Goal: Obtain resource: Download file/media

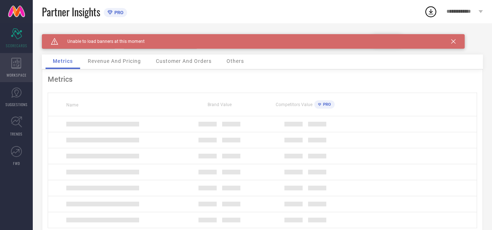
click at [12, 66] on icon at bounding box center [16, 63] width 10 height 11
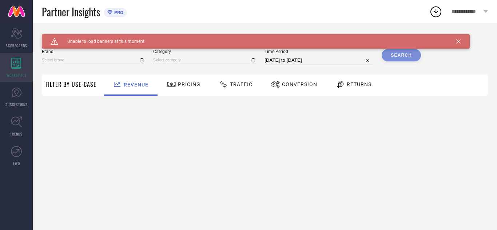
type input "[PERSON_NAME]"
type input "All"
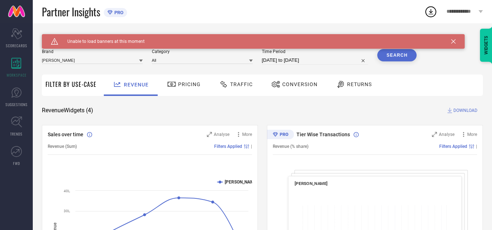
select select "8"
select select "2025"
select select "9"
select select "2025"
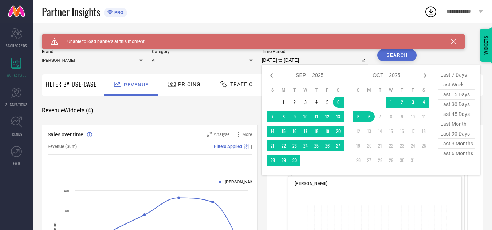
click at [326, 60] on input "[DATE] to [DATE]" at bounding box center [315, 60] width 107 height 9
click at [297, 145] on td "23" at bounding box center [294, 145] width 11 height 11
type input "[DATE] to [DATE]"
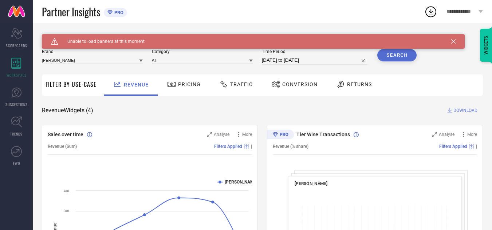
click at [404, 54] on button "Search" at bounding box center [396, 55] width 39 height 12
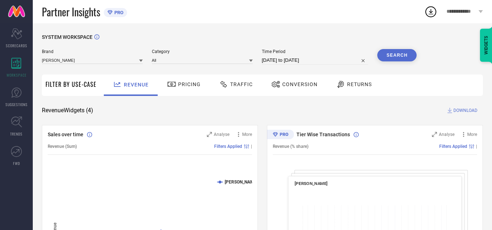
click at [225, 80] on icon at bounding box center [223, 84] width 9 height 9
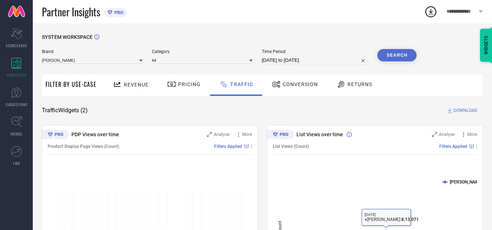
click at [136, 86] on span "Revenue" at bounding box center [136, 85] width 25 height 6
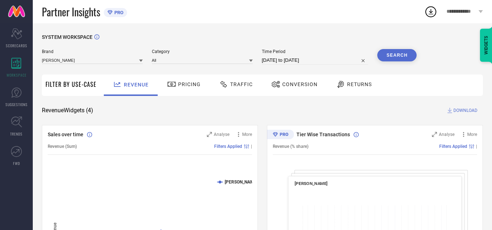
click at [237, 88] on div "Traffic" at bounding box center [235, 84] width 37 height 12
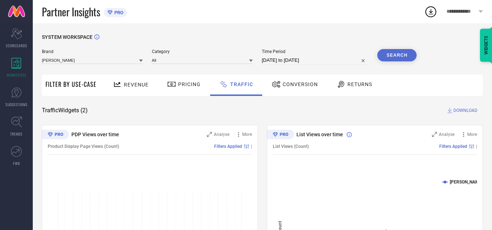
click at [296, 63] on input "[DATE] to [DATE]" at bounding box center [315, 60] width 107 height 9
select select "8"
select select "2025"
select select "9"
select select "2025"
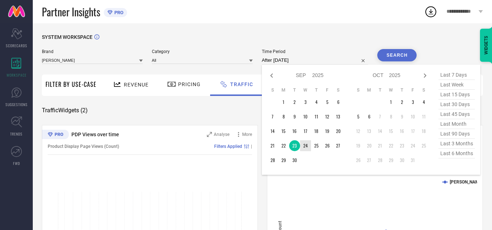
click at [305, 147] on td "24" at bounding box center [305, 145] width 11 height 11
type input "[DATE] to [DATE]"
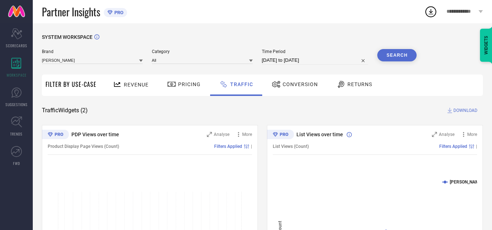
select select "8"
select select "2025"
select select "9"
select select "2025"
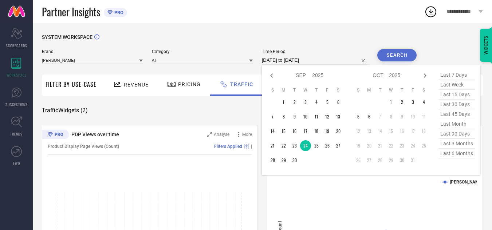
click at [310, 60] on input "[DATE] to [DATE]" at bounding box center [315, 60] width 107 height 9
click at [319, 146] on td "25" at bounding box center [316, 145] width 11 height 11
type input "[DATE] to [DATE]"
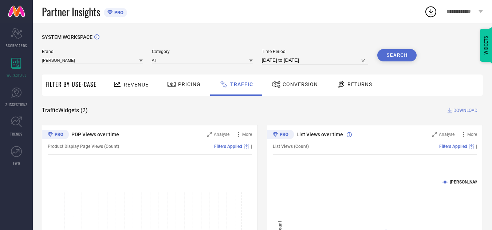
select select "8"
select select "2025"
select select "9"
select select "2025"
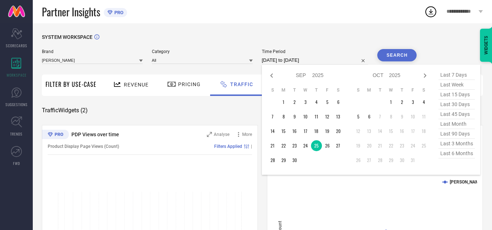
click at [301, 59] on input "[DATE] to [DATE]" at bounding box center [315, 60] width 107 height 9
click at [310, 150] on td "24" at bounding box center [305, 145] width 11 height 11
type input "[DATE] to [DATE]"
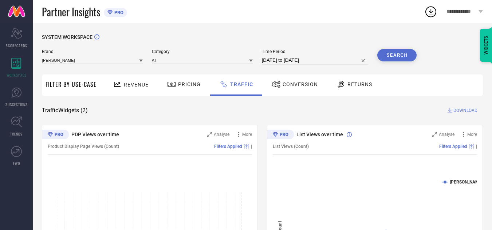
click at [401, 56] on button "Search" at bounding box center [396, 55] width 39 height 12
select select "8"
select select "2025"
select select "9"
select select "2025"
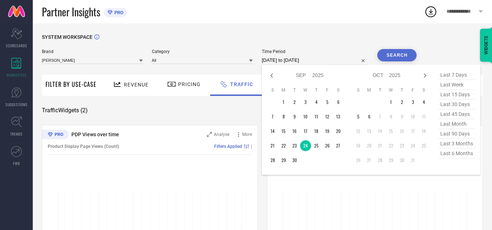
click at [317, 63] on input "[DATE] to [DATE]" at bounding box center [315, 60] width 107 height 9
click at [316, 144] on td "25" at bounding box center [316, 145] width 11 height 11
type input "[DATE] to [DATE]"
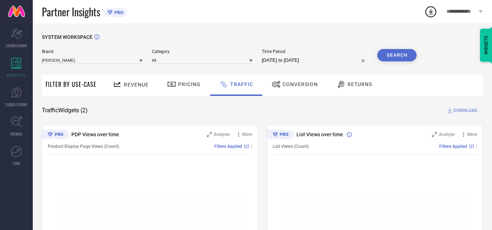
click at [392, 53] on button "Search" at bounding box center [396, 55] width 39 height 12
select select "8"
select select "2025"
select select "9"
select select "2025"
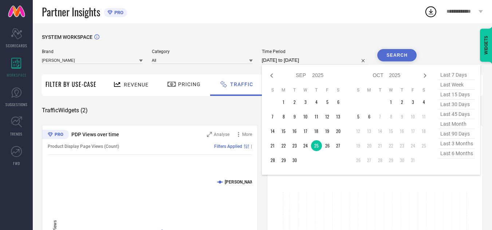
click at [299, 61] on input "[DATE] to [DATE]" at bounding box center [315, 60] width 107 height 9
click at [329, 144] on td "26" at bounding box center [327, 145] width 11 height 11
type input "[DATE] to [DATE]"
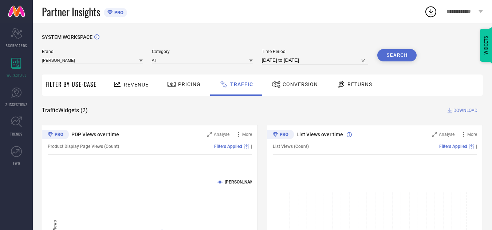
click at [400, 56] on button "Search" at bounding box center [396, 55] width 39 height 12
click at [402, 52] on button "Search" at bounding box center [396, 55] width 39 height 12
select select "8"
select select "2025"
select select "9"
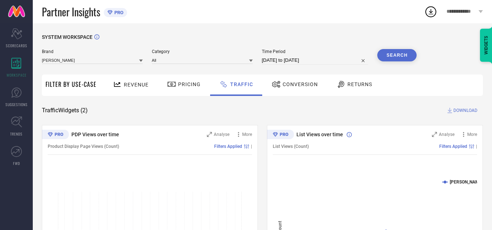
select select "2025"
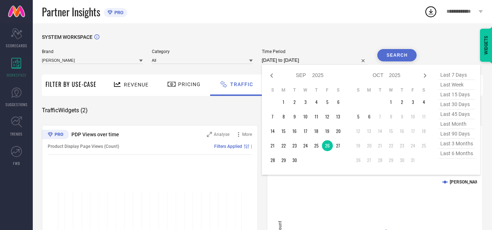
click at [284, 61] on input "[DATE] to [DATE]" at bounding box center [315, 60] width 107 height 9
click at [342, 146] on td "27" at bounding box center [338, 145] width 11 height 11
type input "[DATE] to [DATE]"
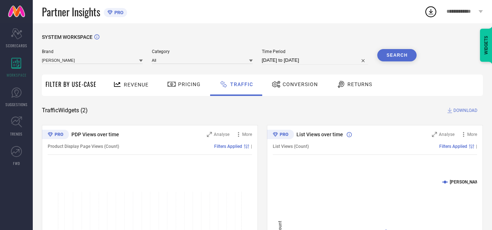
click at [398, 52] on button "Search" at bounding box center [396, 55] width 39 height 12
click at [138, 85] on span "Revenue" at bounding box center [136, 85] width 25 height 6
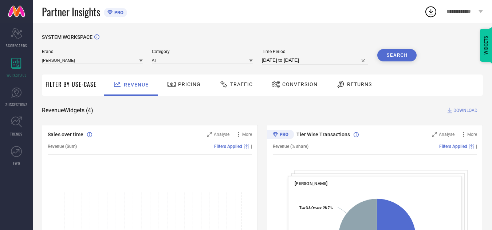
click at [232, 87] on span "Traffic" at bounding box center [241, 85] width 23 height 6
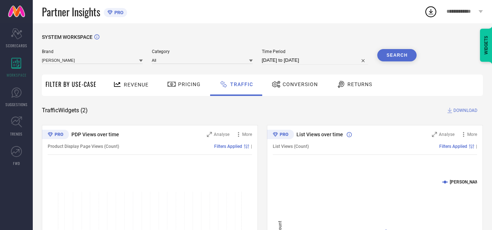
click at [321, 54] on span "Time Period" at bounding box center [315, 51] width 107 height 5
select select "8"
select select "2025"
select select "9"
select select "2025"
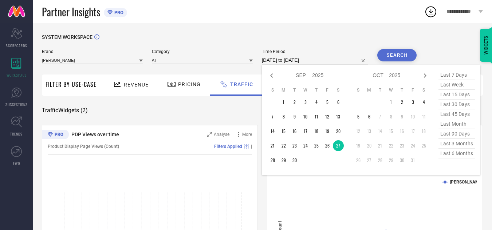
click at [325, 59] on input "[DATE] to [DATE]" at bounding box center [315, 60] width 107 height 9
click at [295, 129] on td "16" at bounding box center [294, 131] width 11 height 11
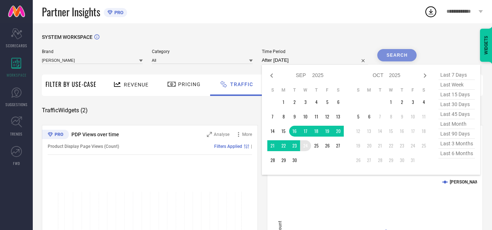
type input "[DATE] to [DATE]"
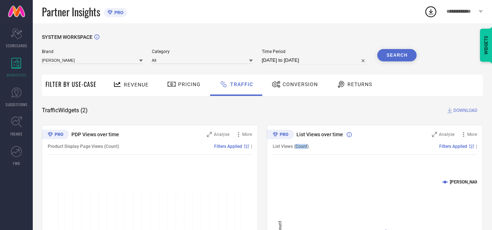
click at [306, 150] on div "List Views (Count) Filters Applied |" at bounding box center [375, 146] width 204 height 17
select select "8"
select select "2025"
select select "9"
select select "2025"
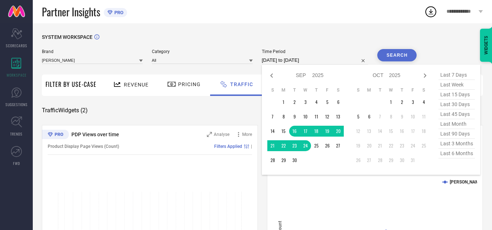
click at [320, 60] on input "[DATE] to [DATE]" at bounding box center [315, 60] width 107 height 9
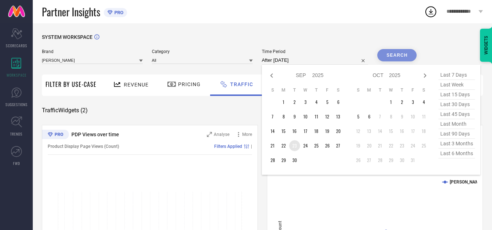
click at [299, 147] on td "23" at bounding box center [294, 145] width 11 height 11
type input "[DATE] to [DATE]"
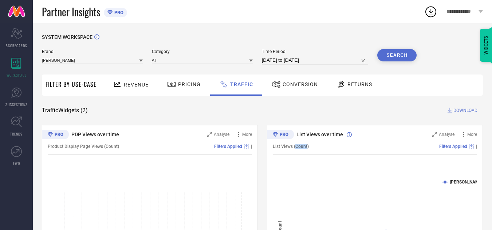
click at [299, 147] on span "List Views (Count)" at bounding box center [291, 146] width 36 height 5
click at [381, 52] on button "Search" at bounding box center [396, 55] width 39 height 12
click at [398, 57] on button "Search" at bounding box center [396, 55] width 39 height 12
select select "8"
select select "2025"
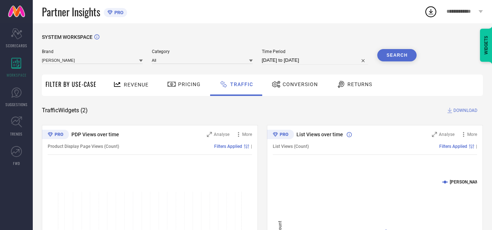
select select "9"
select select "2025"
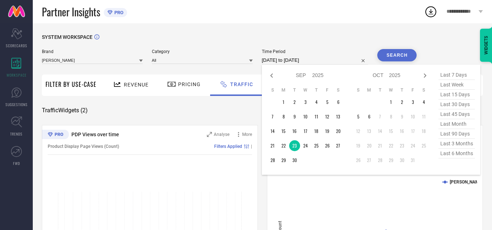
click at [326, 58] on input "[DATE] to [DATE]" at bounding box center [315, 60] width 107 height 9
click at [306, 143] on td "24" at bounding box center [305, 145] width 11 height 11
type input "[DATE] to [DATE]"
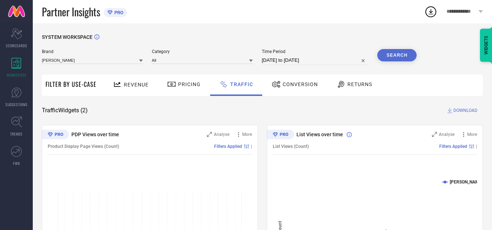
click at [397, 56] on button "Search" at bounding box center [396, 55] width 39 height 12
click at [135, 88] on span "Revenue" at bounding box center [136, 85] width 25 height 6
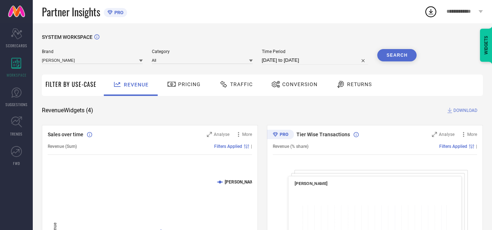
click at [460, 113] on span "DOWNLOAD" at bounding box center [465, 110] width 24 height 7
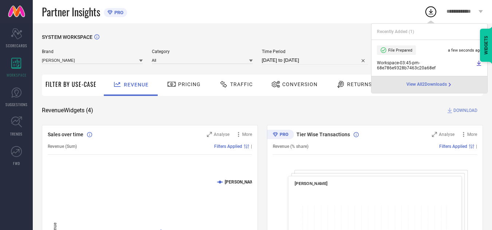
click at [387, 111] on div "Revenue Widgets ( 4 ) DOWNLOAD" at bounding box center [262, 110] width 441 height 7
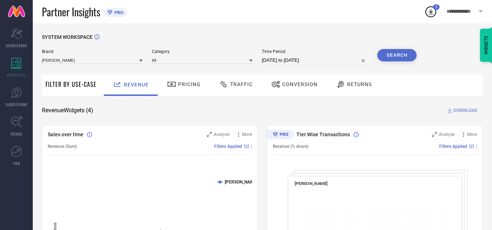
select select "8"
select select "2025"
select select "9"
select select "2025"
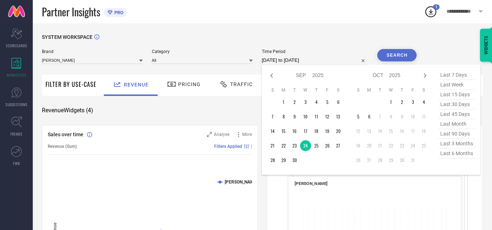
click at [334, 59] on input "[DATE] to [DATE]" at bounding box center [315, 60] width 107 height 9
click at [318, 144] on td "25" at bounding box center [316, 145] width 11 height 11
type input "[DATE] to [DATE]"
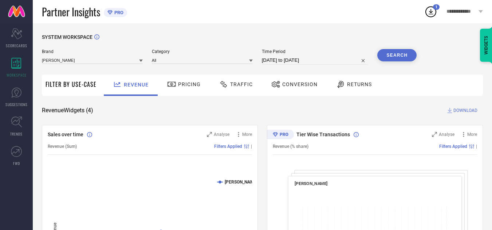
click at [398, 55] on button "Search" at bounding box center [396, 55] width 39 height 12
click at [472, 110] on span "DOWNLOAD" at bounding box center [465, 110] width 24 height 7
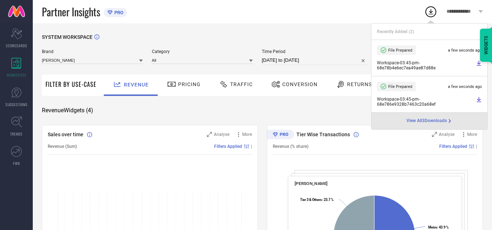
select select "8"
select select "2025"
select select "9"
select select "2025"
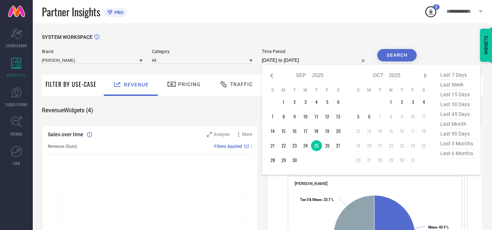
click at [323, 59] on input "[DATE] to [DATE]" at bounding box center [315, 60] width 107 height 9
click at [327, 147] on td "26" at bounding box center [327, 145] width 11 height 11
type input "[DATE] to [DATE]"
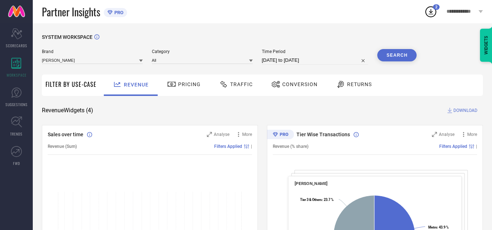
drag, startPoint x: 401, startPoint y: 50, endPoint x: 397, endPoint y: 59, distance: 10.1
click at [400, 51] on button "Search" at bounding box center [396, 55] width 39 height 12
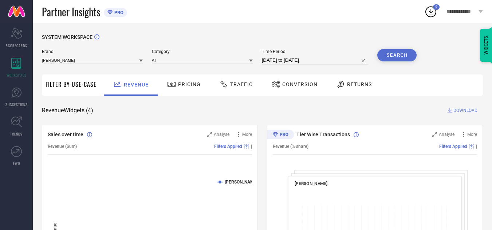
click at [455, 111] on span "DOWNLOAD" at bounding box center [465, 110] width 24 height 7
click at [455, 109] on span "DOWNLOAD" at bounding box center [465, 110] width 24 height 7
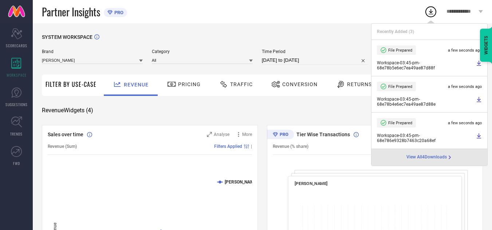
click at [429, 13] on icon at bounding box center [430, 11] width 13 height 13
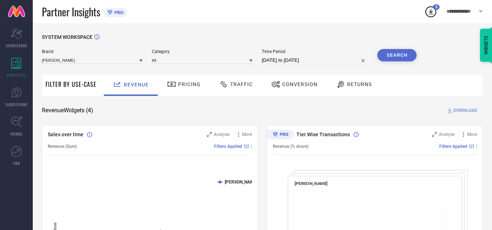
click at [305, 110] on div "Revenue Widgets ( 4 ) DOWNLOAD" at bounding box center [262, 110] width 441 height 7
click at [241, 82] on span "Traffic" at bounding box center [241, 85] width 23 height 6
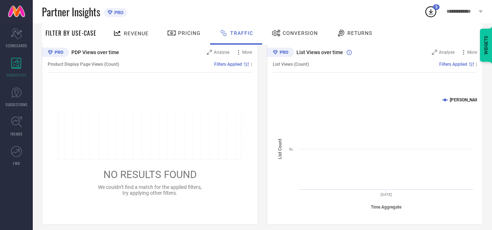
scroll to position [88, 0]
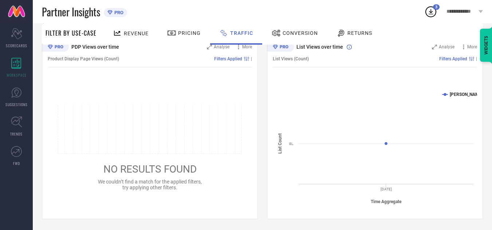
click at [121, 33] on div at bounding box center [118, 33] width 11 height 9
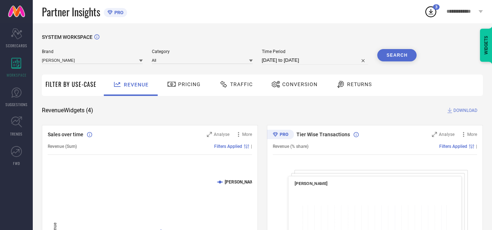
click at [329, 60] on input "[DATE] to [DATE]" at bounding box center [315, 60] width 107 height 9
select select "8"
select select "2025"
select select "9"
select select "2025"
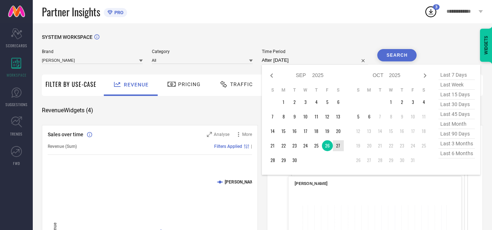
click at [337, 144] on td "27" at bounding box center [338, 145] width 11 height 11
type input "[DATE] to [DATE]"
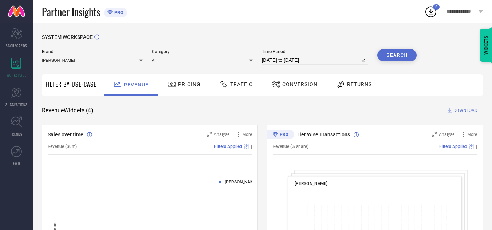
click at [400, 59] on button "Search" at bounding box center [396, 55] width 39 height 12
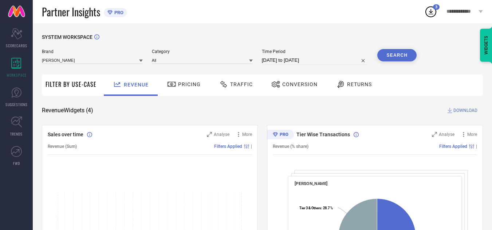
click at [463, 113] on span "DOWNLOAD" at bounding box center [465, 110] width 24 height 7
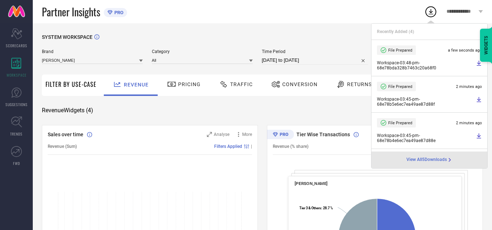
click at [232, 87] on span "Traffic" at bounding box center [241, 85] width 23 height 6
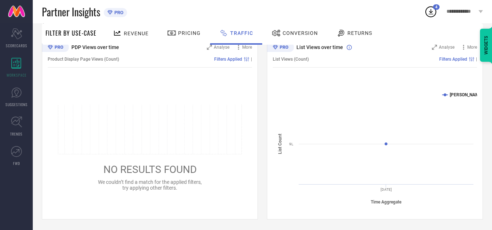
scroll to position [88, 0]
click at [124, 32] on span "Revenue" at bounding box center [136, 34] width 25 height 6
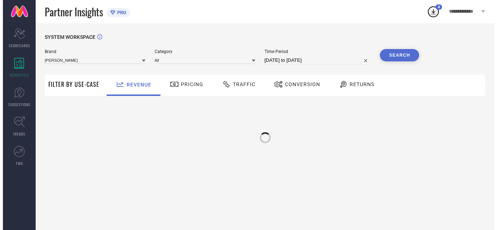
scroll to position [0, 0]
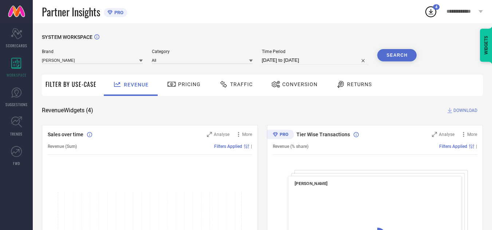
click at [317, 60] on input "[DATE] to [DATE]" at bounding box center [315, 60] width 107 height 9
select select "8"
select select "2025"
select select "9"
select select "2025"
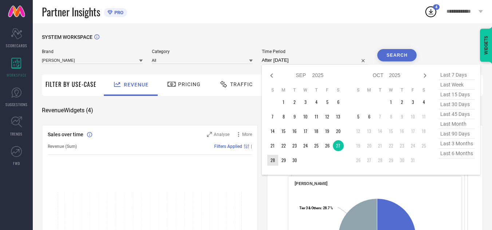
click at [274, 163] on td "28" at bounding box center [272, 160] width 11 height 11
type input "[DATE] to [DATE]"
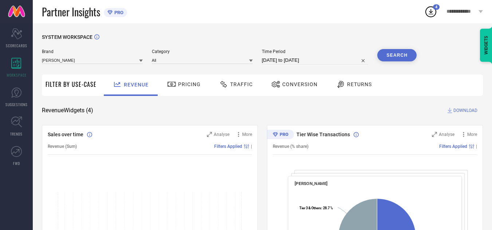
click at [396, 56] on button "Search" at bounding box center [396, 55] width 39 height 12
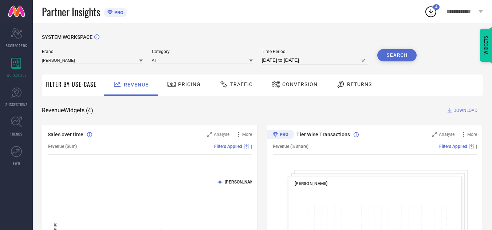
click at [462, 110] on span "DOWNLOAD" at bounding box center [465, 110] width 24 height 7
click at [230, 84] on span "Traffic" at bounding box center [241, 85] width 23 height 6
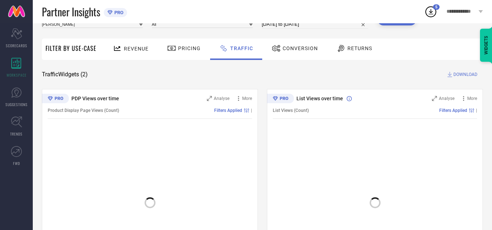
scroll to position [88, 0]
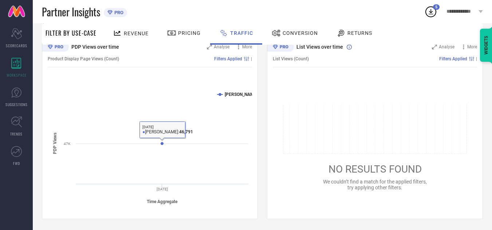
click at [135, 34] on span "Revenue" at bounding box center [136, 34] width 25 height 6
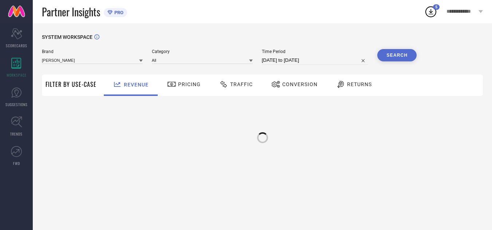
scroll to position [0, 0]
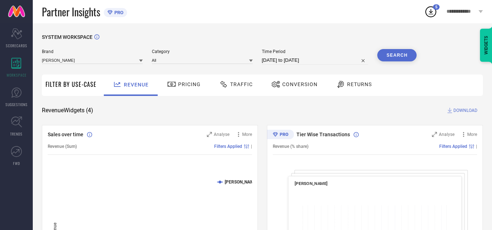
click at [327, 61] on input "[DATE] to [DATE]" at bounding box center [315, 60] width 107 height 9
select select "8"
select select "2025"
select select "9"
select select "2025"
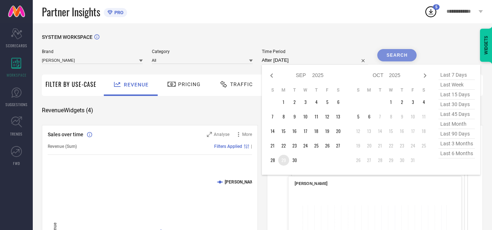
click at [281, 160] on td "29" at bounding box center [283, 160] width 11 height 11
type input "[DATE] to [DATE]"
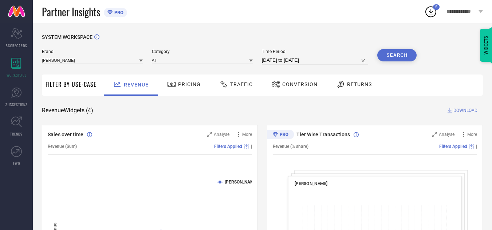
click at [415, 49] on div "SYSTEM WORKSPACE" at bounding box center [262, 41] width 441 height 15
click at [401, 56] on button "Search" at bounding box center [396, 55] width 39 height 12
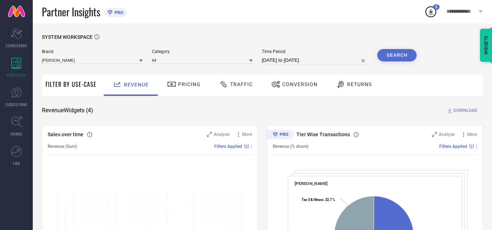
click at [467, 109] on span "DOWNLOAD" at bounding box center [465, 110] width 24 height 7
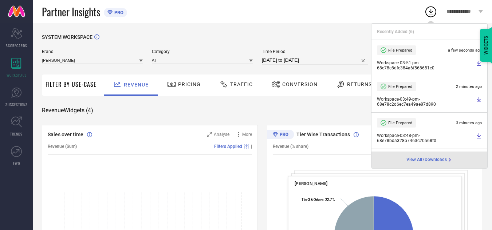
click at [325, 58] on input "[DATE] to [DATE]" at bounding box center [315, 60] width 107 height 9
select select "8"
select select "2025"
select select "9"
select select "2025"
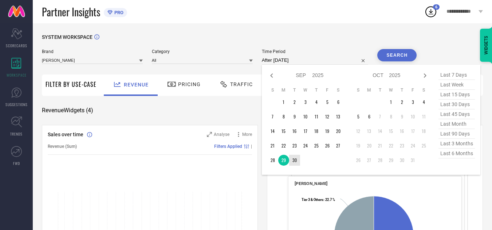
click at [296, 160] on td "30" at bounding box center [294, 160] width 11 height 11
type input "[DATE] to [DATE]"
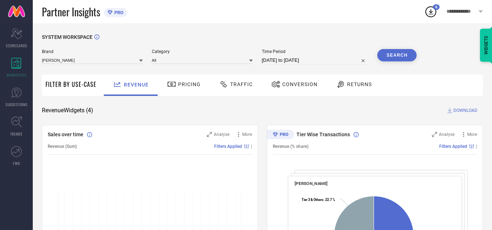
click at [396, 53] on button "Search" at bounding box center [396, 55] width 39 height 12
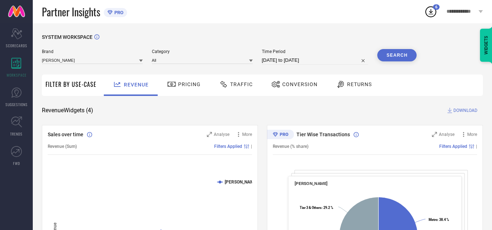
click at [325, 63] on input "[DATE] to [DATE]" at bounding box center [315, 60] width 107 height 9
select select "8"
select select "2025"
select select "9"
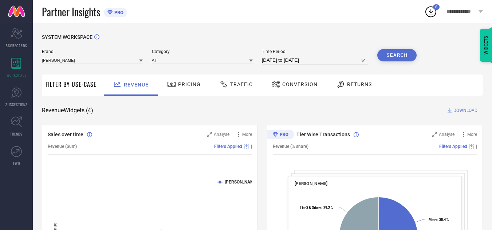
select select "2025"
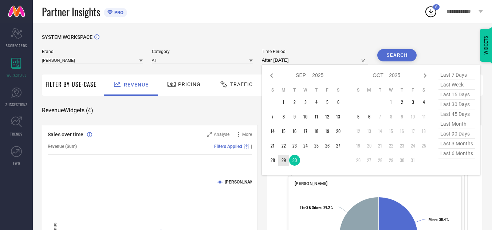
click at [283, 160] on td "29" at bounding box center [283, 160] width 11 height 11
type input "[DATE] to [DATE]"
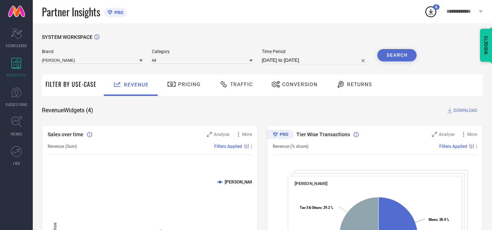
click at [393, 58] on button "Search" at bounding box center [396, 55] width 39 height 12
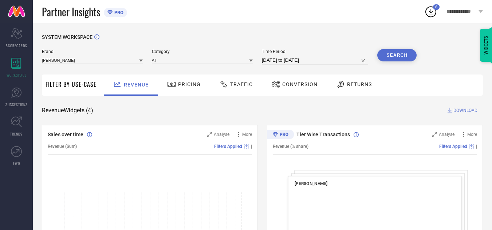
click at [241, 87] on span "Traffic" at bounding box center [241, 85] width 23 height 6
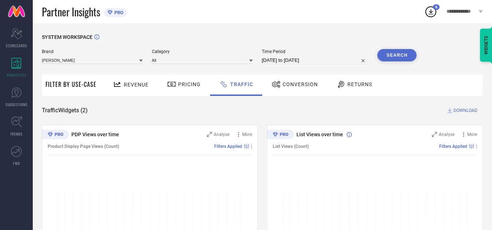
click at [331, 64] on input "[DATE] to [DATE]" at bounding box center [315, 60] width 107 height 9
select select "8"
select select "2025"
select select "9"
select select "2025"
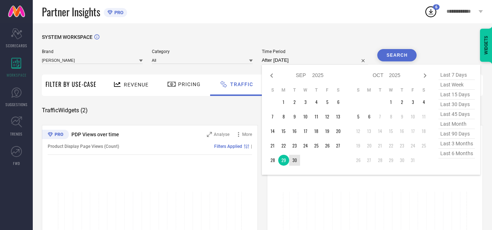
click at [296, 162] on td "30" at bounding box center [294, 160] width 11 height 11
type input "[DATE] to [DATE]"
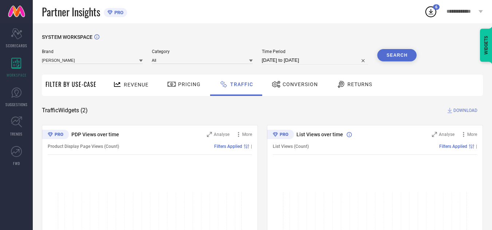
click at [389, 52] on button "Search" at bounding box center [396, 55] width 39 height 12
click at [131, 86] on span "Revenue" at bounding box center [136, 85] width 25 height 6
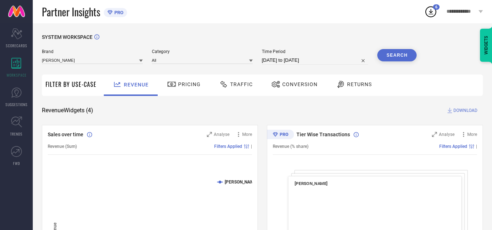
click at [463, 112] on span "DOWNLOAD" at bounding box center [465, 110] width 24 height 7
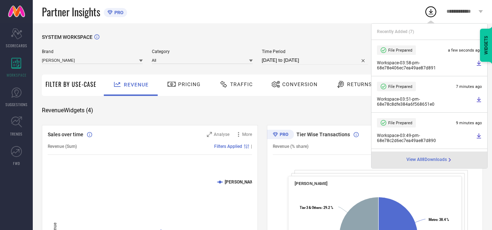
click at [326, 58] on input "[DATE] to [DATE]" at bounding box center [315, 60] width 107 height 9
select select "8"
select select "2025"
select select "9"
select select "2025"
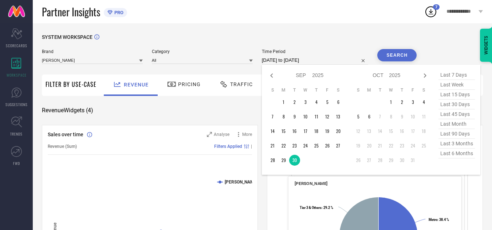
click at [231, 111] on div "Revenue Widgets ( 4 ) DOWNLOAD" at bounding box center [262, 110] width 441 height 7
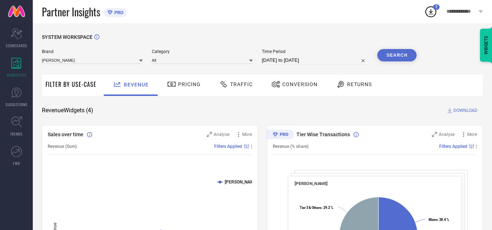
click at [466, 111] on span "DOWNLOAD" at bounding box center [465, 110] width 24 height 7
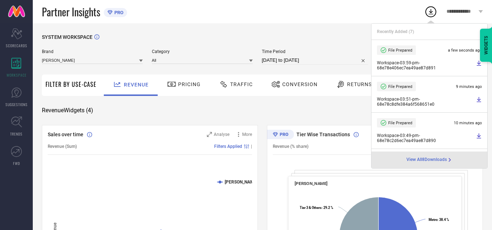
click at [335, 63] on input "[DATE] to [DATE]" at bounding box center [315, 60] width 107 height 9
select select "8"
select select "2025"
select select "9"
select select "2025"
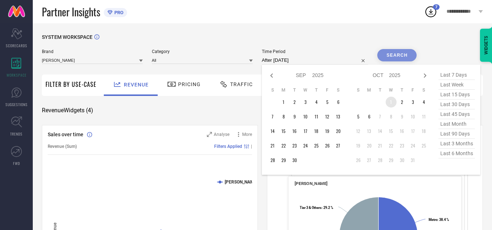
click at [395, 102] on td "1" at bounding box center [390, 102] width 11 height 11
type input "[DATE] to [DATE]"
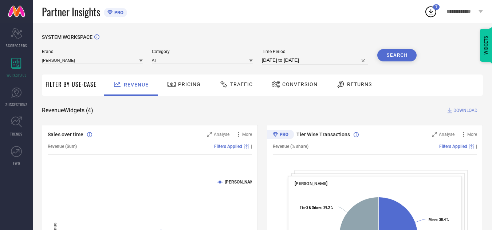
click at [398, 52] on button "Search" at bounding box center [396, 55] width 39 height 12
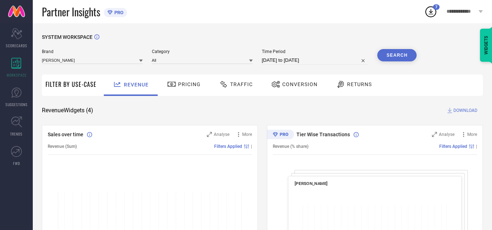
click at [230, 84] on span "Traffic" at bounding box center [241, 85] width 23 height 6
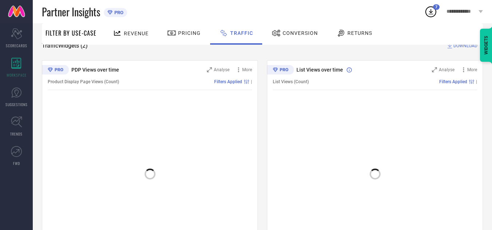
scroll to position [52, 0]
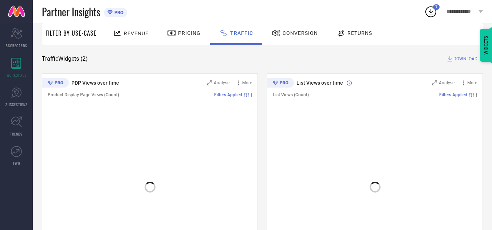
click at [346, 146] on div at bounding box center [375, 183] width 204 height 139
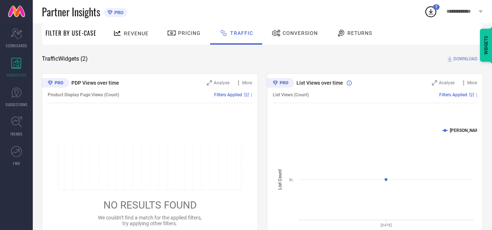
click at [123, 33] on div "Revenue" at bounding box center [130, 33] width 39 height 13
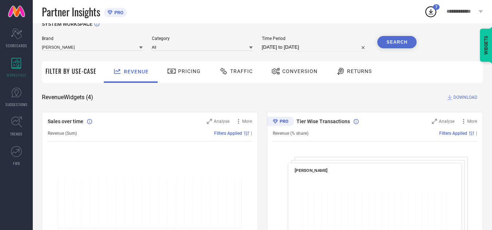
scroll to position [0, 0]
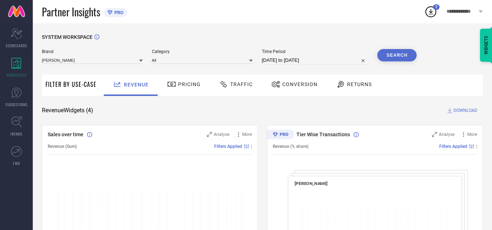
click at [461, 109] on span "DOWNLOAD" at bounding box center [465, 110] width 24 height 7
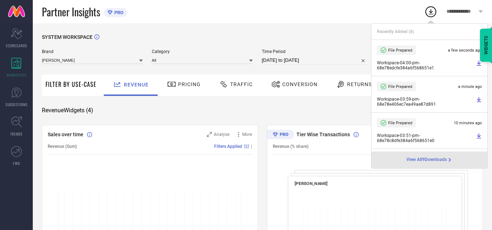
select select "9"
select select "2025"
select select "10"
select select "2025"
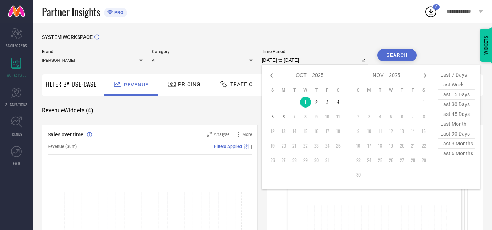
click at [327, 61] on input "[DATE] to [DATE]" at bounding box center [315, 60] width 107 height 9
click at [318, 103] on td "2" at bounding box center [316, 102] width 11 height 11
type input "[DATE] to [DATE]"
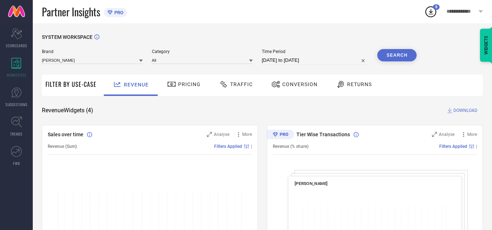
click at [393, 51] on button "Search" at bounding box center [396, 55] width 39 height 12
click at [242, 85] on span "Traffic" at bounding box center [241, 85] width 23 height 6
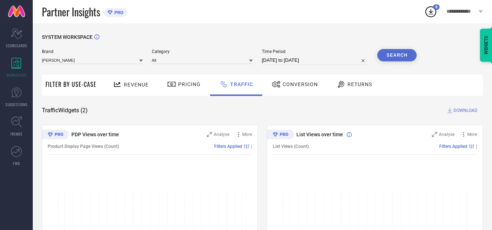
click at [237, 87] on span "Traffic" at bounding box center [241, 85] width 23 height 6
click at [121, 82] on div at bounding box center [118, 84] width 11 height 9
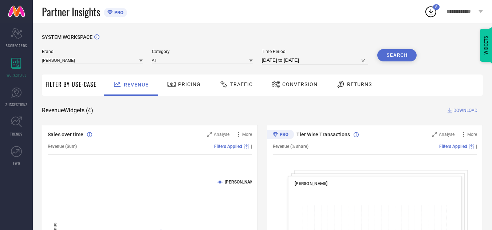
click at [461, 111] on span "DOWNLOAD" at bounding box center [465, 110] width 24 height 7
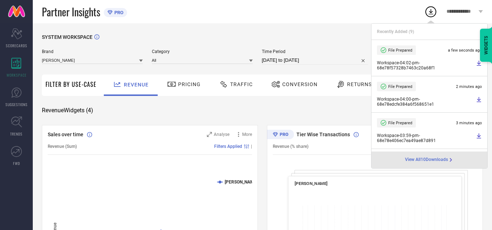
click at [324, 64] on input "[DATE] to [DATE]" at bounding box center [315, 60] width 107 height 9
select select "9"
select select "2025"
select select "10"
select select "2025"
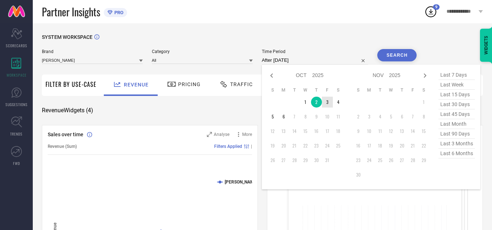
click at [323, 102] on td "3" at bounding box center [327, 102] width 11 height 11
type input "[DATE] to [DATE]"
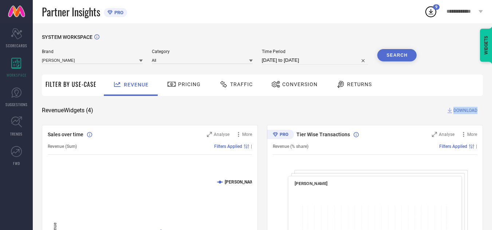
click at [384, 56] on button "Search" at bounding box center [396, 55] width 39 height 12
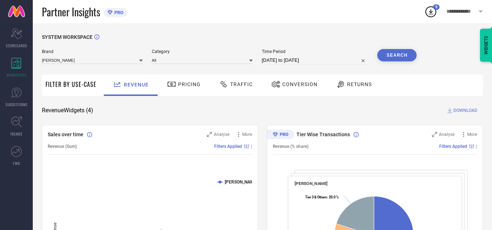
click at [462, 111] on span "DOWNLOAD" at bounding box center [465, 110] width 24 height 7
click at [230, 83] on span "Traffic" at bounding box center [241, 85] width 23 height 6
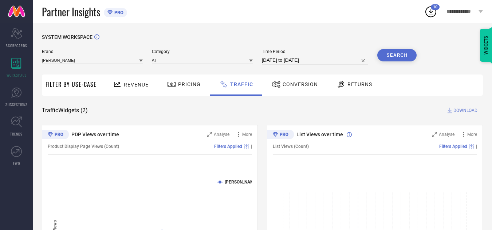
click at [321, 61] on input "[DATE] to [DATE]" at bounding box center [315, 60] width 107 height 9
select select "9"
select select "2025"
select select "10"
select select "2025"
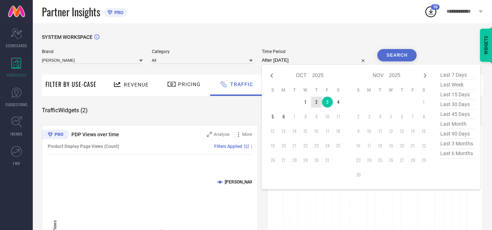
click at [319, 100] on td "2" at bounding box center [316, 102] width 11 height 11
type input "[DATE] to [DATE]"
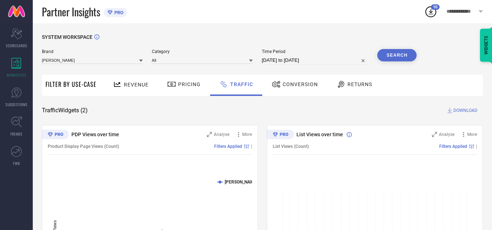
click at [401, 55] on button "Search" at bounding box center [396, 55] width 39 height 12
click at [323, 62] on input "[DATE] to [DATE]" at bounding box center [315, 60] width 107 height 9
select select "9"
select select "2025"
select select "10"
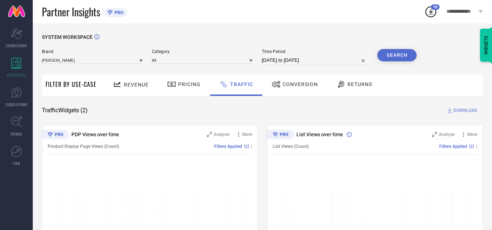
select select "2025"
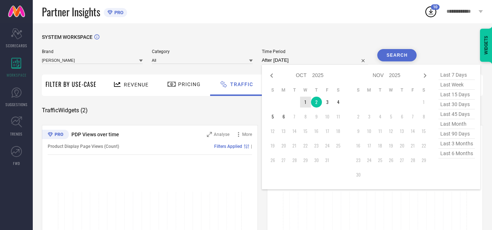
click at [304, 101] on td "1" at bounding box center [305, 102] width 11 height 11
type input "[DATE] to [DATE]"
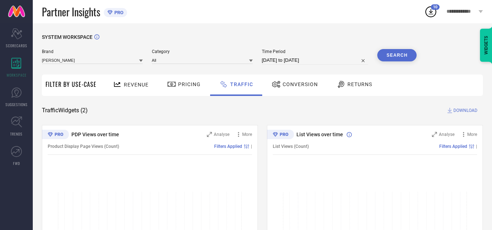
click at [402, 55] on button "Search" at bounding box center [396, 55] width 39 height 12
select select "9"
select select "2025"
select select "10"
select select "2025"
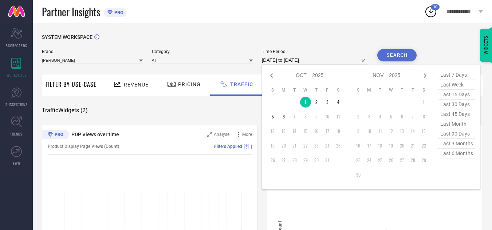
click at [322, 60] on input "[DATE] to [DATE]" at bounding box center [315, 60] width 107 height 9
click at [339, 102] on td "4" at bounding box center [338, 102] width 11 height 11
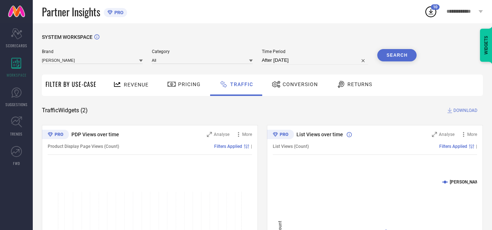
type input "[DATE] to [DATE]"
click at [398, 56] on button "Search" at bounding box center [396, 55] width 39 height 12
select select "9"
select select "2025"
select select "10"
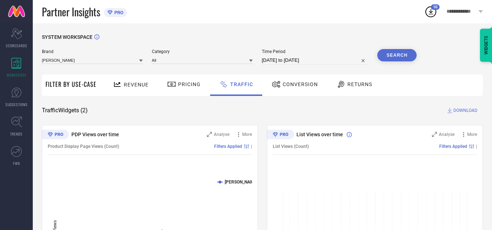
select select "2025"
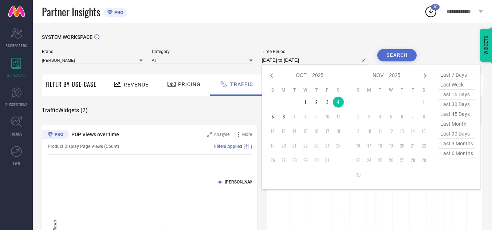
click at [321, 61] on input "[DATE] to [DATE]" at bounding box center [315, 60] width 107 height 9
click at [336, 39] on div "SYSTEM WORKSPACE" at bounding box center [262, 41] width 441 height 15
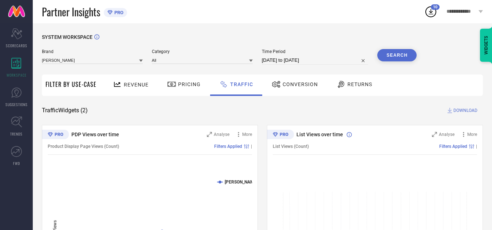
click at [461, 110] on span "DOWNLOAD" at bounding box center [465, 110] width 24 height 7
click at [325, 66] on div "Brand [PERSON_NAME] Category All Time Period [DATE] to [DATE] Search" at bounding box center [229, 60] width 374 height 22
click at [325, 60] on input "[DATE] to [DATE]" at bounding box center [315, 60] width 107 height 9
select select "9"
select select "2025"
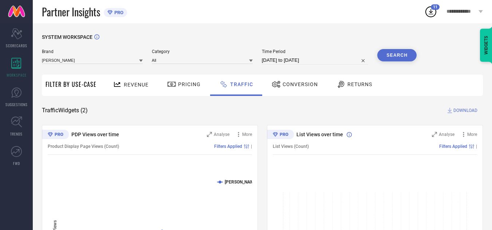
select select "10"
select select "2025"
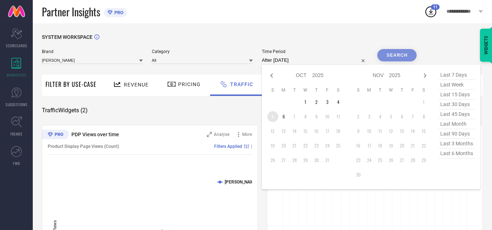
click at [273, 117] on td "5" at bounding box center [272, 116] width 11 height 11
type input "[DATE] to [DATE]"
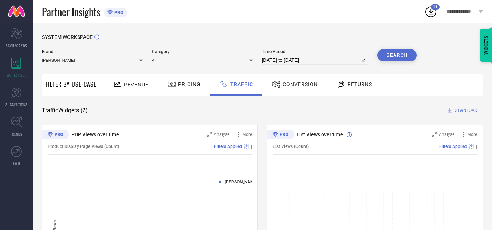
click at [402, 60] on button "Search" at bounding box center [396, 55] width 39 height 12
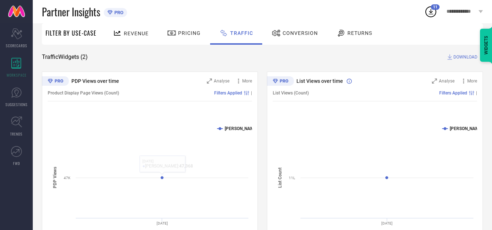
scroll to position [73, 0]
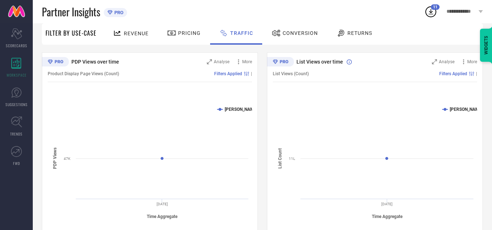
drag, startPoint x: 131, startPoint y: 30, endPoint x: 149, endPoint y: 43, distance: 21.9
click at [131, 31] on div "Revenue" at bounding box center [130, 33] width 39 height 13
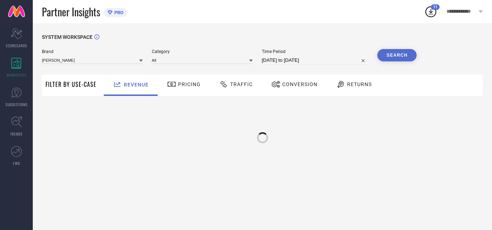
scroll to position [0, 0]
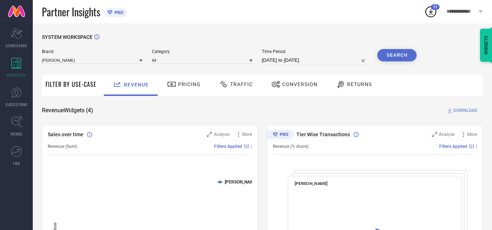
click at [458, 111] on span "DOWNLOAD" at bounding box center [465, 110] width 24 height 7
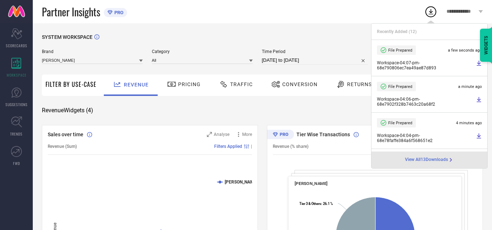
select select "9"
select select "2025"
select select "10"
select select "2025"
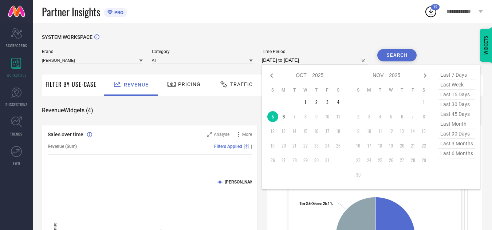
click at [329, 60] on input "[DATE] to [DATE]" at bounding box center [315, 60] width 107 height 9
click at [283, 120] on td "6" at bounding box center [283, 116] width 11 height 11
type input "[DATE] to [DATE]"
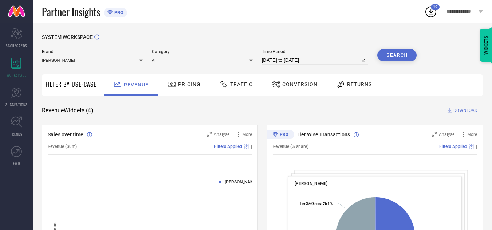
click at [400, 56] on button "Search" at bounding box center [396, 55] width 39 height 12
click at [464, 112] on span "DOWNLOAD" at bounding box center [465, 110] width 24 height 7
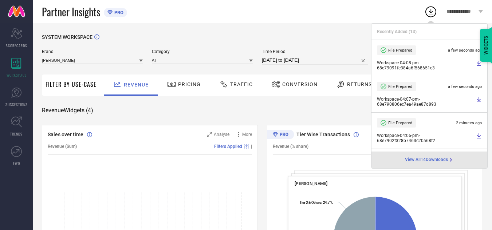
click at [241, 87] on span "Traffic" at bounding box center [241, 85] width 23 height 6
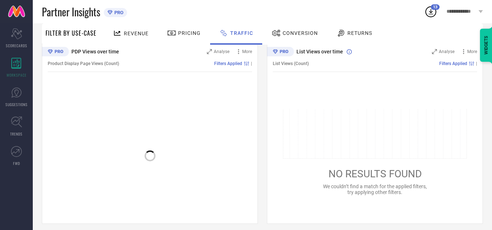
scroll to position [88, 0]
